Goal: Transaction & Acquisition: Download file/media

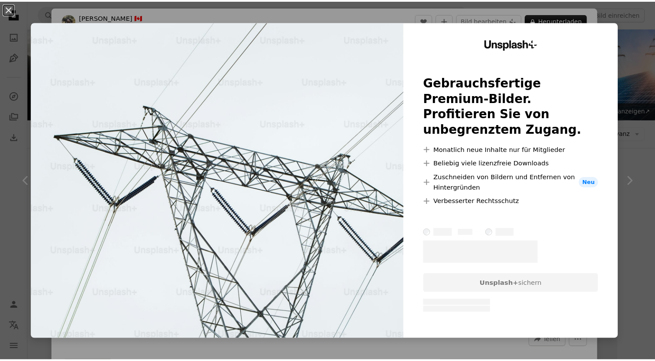
scroll to position [291, 0]
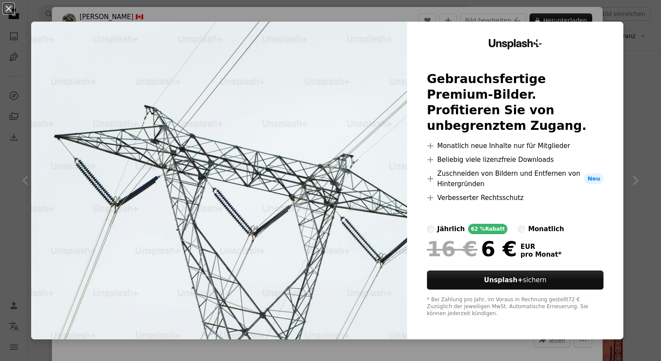
click at [652, 76] on div "An X shape Unsplash+ Gebrauchsfertige Premium-Bilder. Profitieren Sie von unbeg…" at bounding box center [330, 180] width 661 height 361
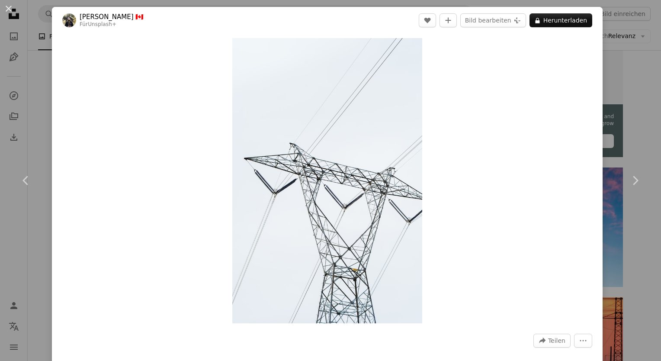
click at [630, 79] on div "An X shape Chevron left Chevron right [PERSON_NAME] 🇨🇦 Für Unsplash+ A heart A …" at bounding box center [330, 180] width 661 height 361
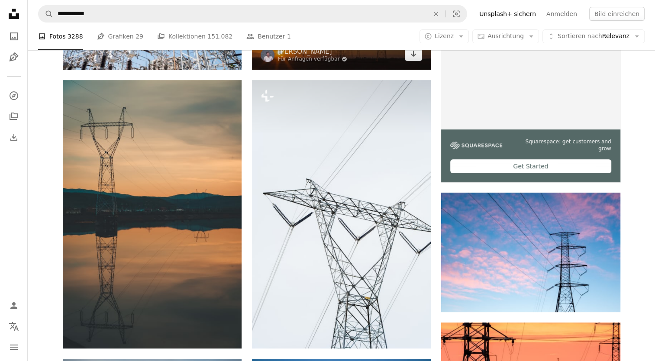
scroll to position [292, 0]
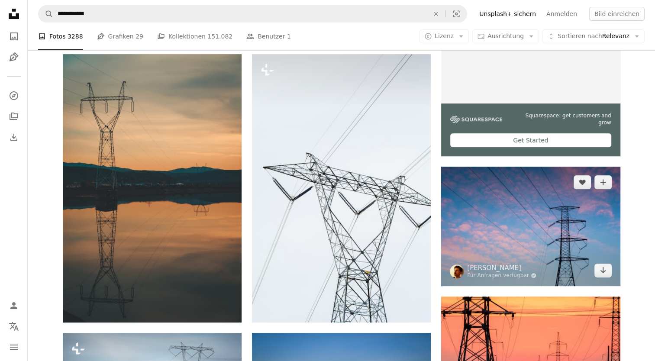
click at [546, 242] on img at bounding box center [530, 226] width 179 height 119
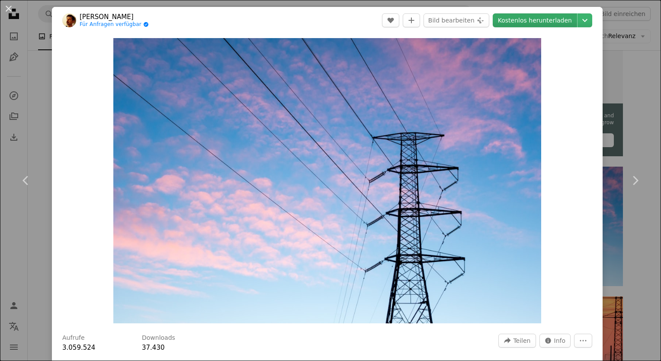
click at [542, 22] on link "Kostenlos herunterladen" at bounding box center [535, 20] width 84 height 14
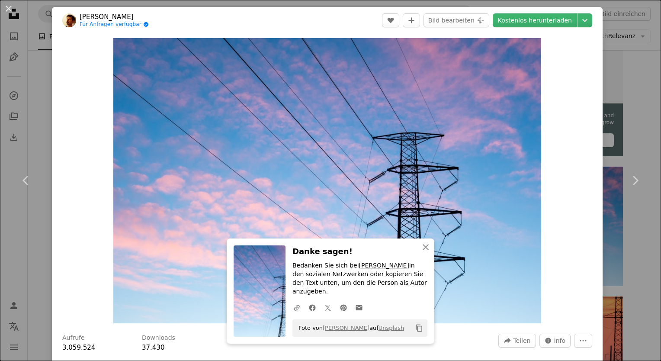
drag, startPoint x: 346, startPoint y: 266, endPoint x: 409, endPoint y: 267, distance: 63.6
click at [409, 267] on p "Bedanken Sie sich bei [PERSON_NAME] in den sozialen Netzwerken oder kopieren Si…" at bounding box center [359, 278] width 135 height 35
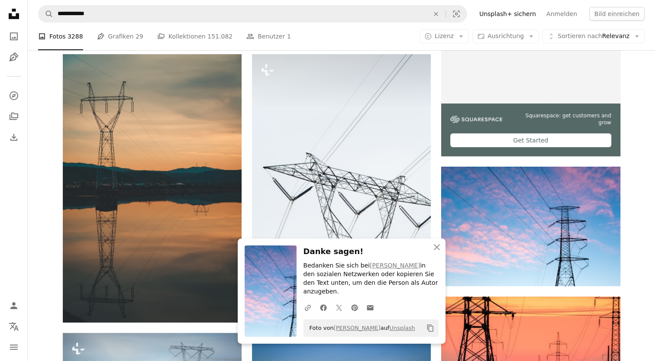
click at [360, 266] on p "Bedanken Sie sich bei [PERSON_NAME] in den sozialen Netzwerken oder kopieren Si…" at bounding box center [370, 278] width 135 height 35
drag, startPoint x: 343, startPoint y: 267, endPoint x: 423, endPoint y: 267, distance: 80.5
click at [423, 267] on p "Bedanken Sie sich bei [PERSON_NAME] in den sozialen Netzwerken oder kopieren Si…" at bounding box center [370, 278] width 135 height 35
copy p "ich bei [PERSON_NAME]"
click at [359, 263] on p "Bedanken Sie sich bei [PERSON_NAME] in den sozialen Netzwerken oder kopieren Si…" at bounding box center [370, 278] width 135 height 35
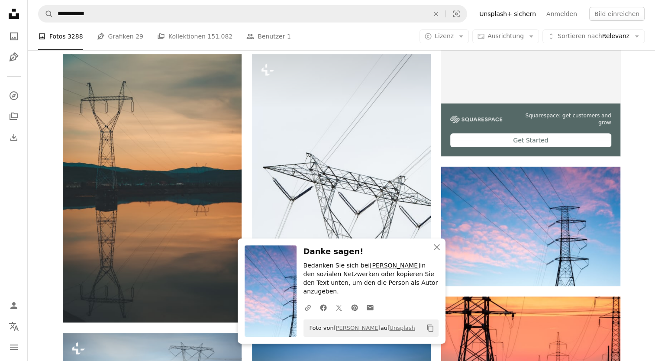
drag, startPoint x: 360, startPoint y: 264, endPoint x: 424, endPoint y: 266, distance: 63.6
click at [424, 266] on p "Bedanken Sie sich bei [PERSON_NAME] in den sozialen Netzwerken oder kopieren Si…" at bounding box center [370, 278] width 135 height 35
copy p "[PERSON_NAME]"
